Goal: Task Accomplishment & Management: Complete application form

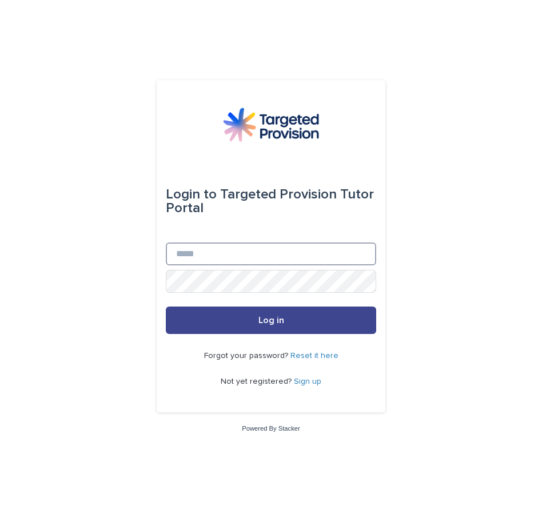
type input "**********"
click at [248, 328] on button "Log in" at bounding box center [271, 320] width 211 height 27
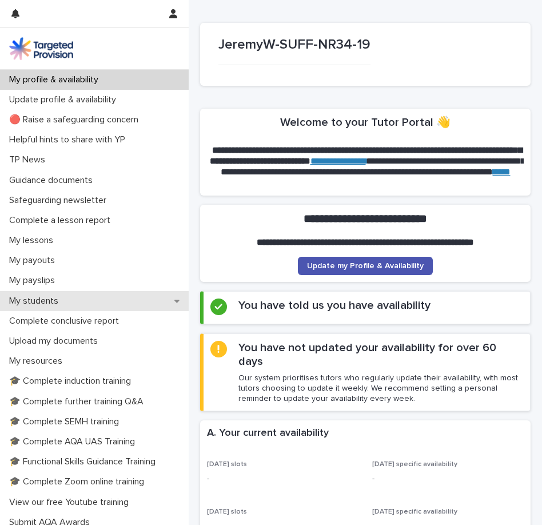
click at [103, 303] on div "My students" at bounding box center [94, 301] width 189 height 20
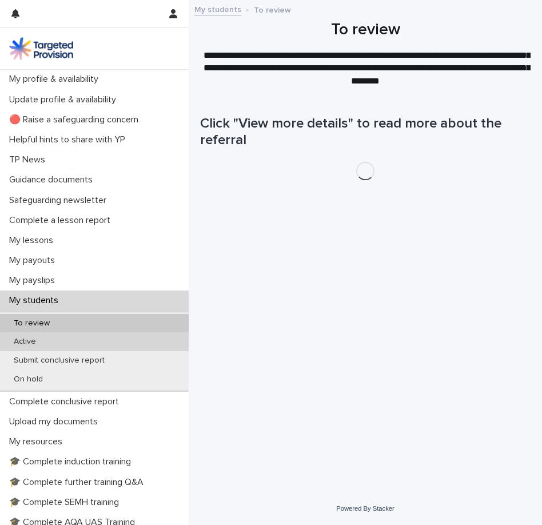
click at [104, 346] on div "Active" at bounding box center [94, 341] width 189 height 19
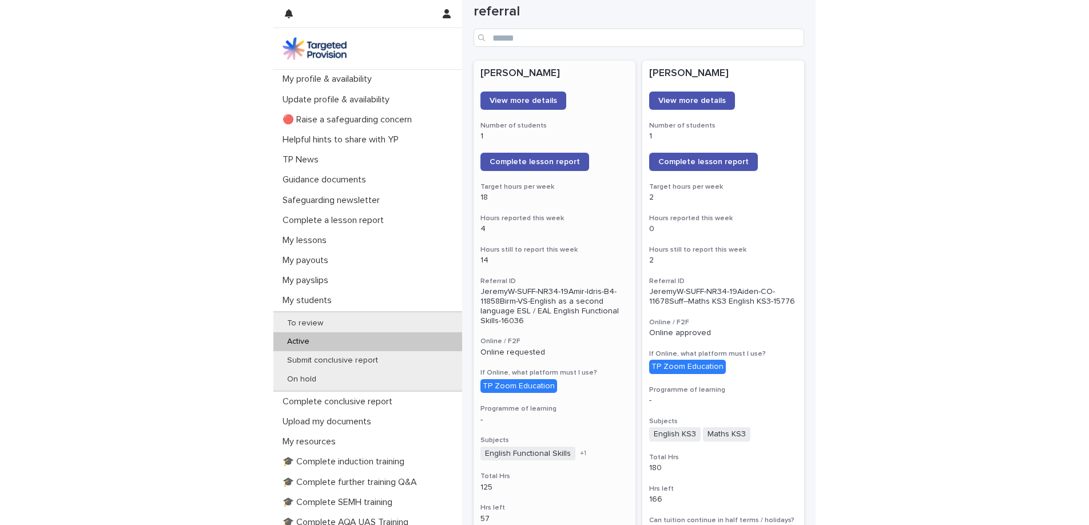
scroll to position [127, 0]
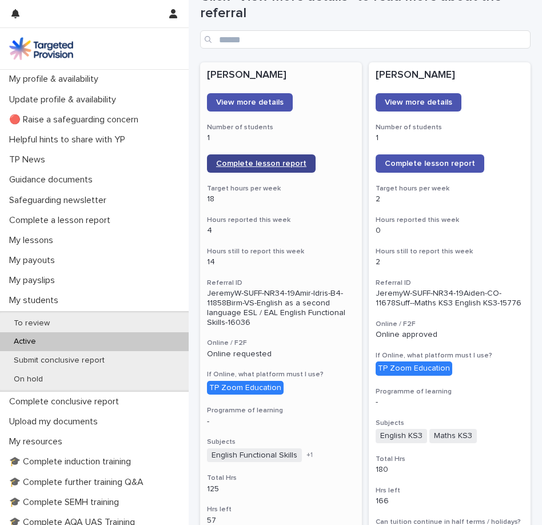
click at [252, 164] on span "Complete lesson report" at bounding box center [261, 164] width 90 height 8
